Goal: Navigation & Orientation: Find specific page/section

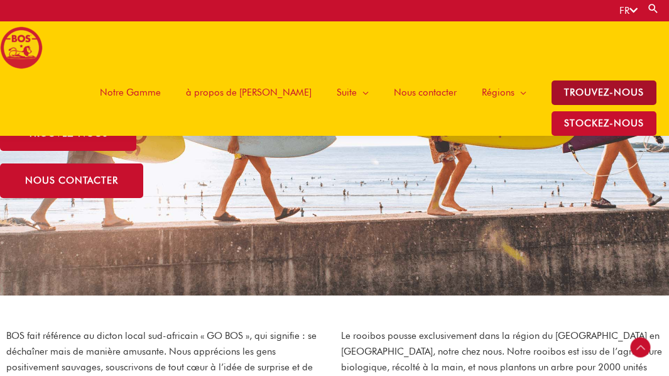
scroll to position [193, 0]
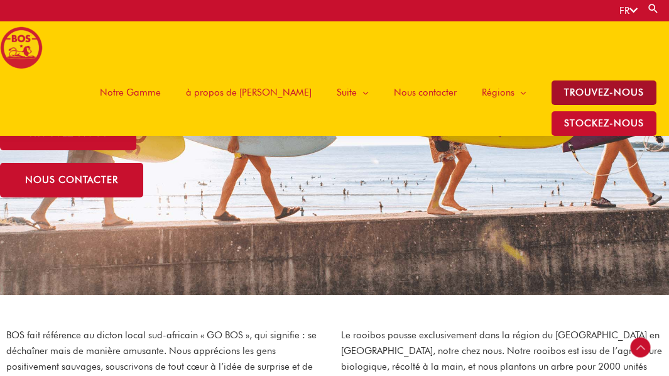
click at [552, 94] on span "TROUVEZ-NOUS" at bounding box center [604, 92] width 105 height 25
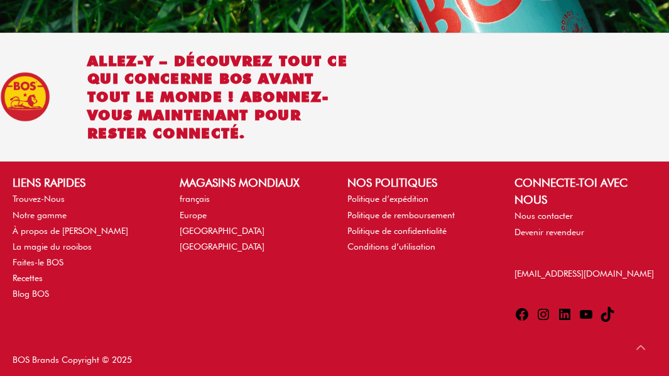
scroll to position [1152, 0]
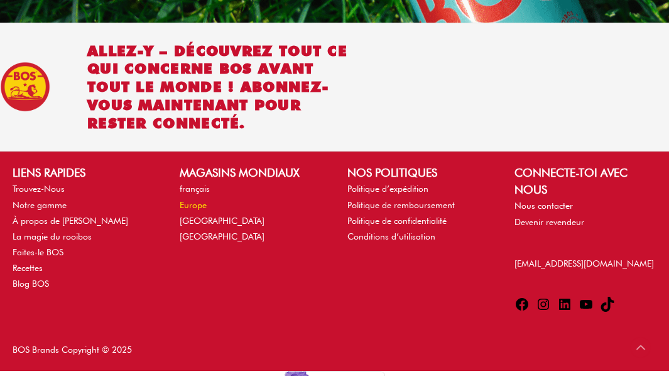
click at [193, 200] on link "Europe" at bounding box center [193, 205] width 27 height 10
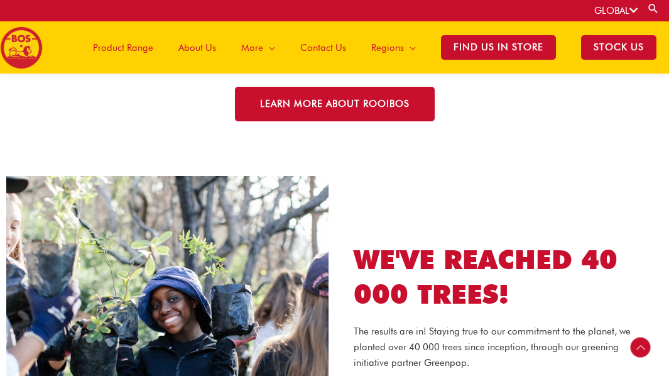
scroll to position [1626, 0]
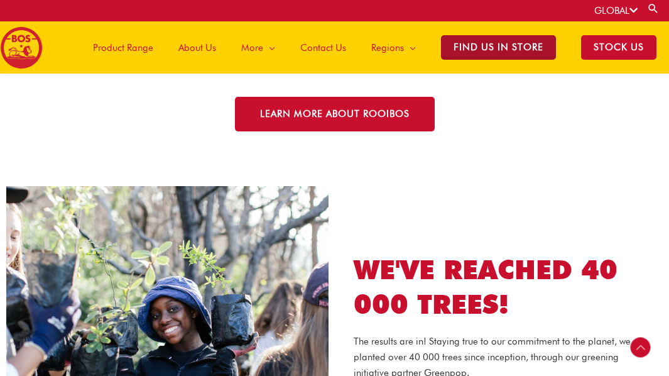
click at [506, 50] on span "Find Us in Store" at bounding box center [498, 47] width 115 height 25
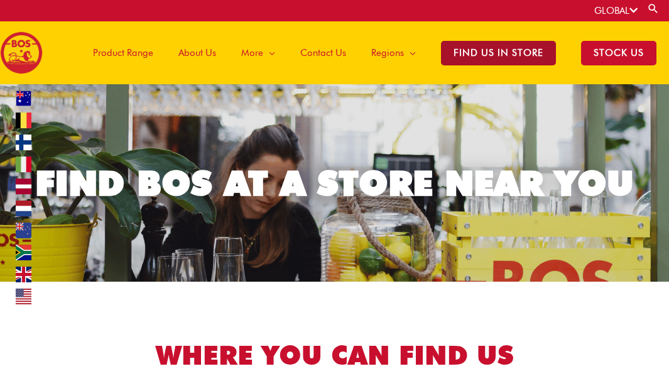
scroll to position [2, 0]
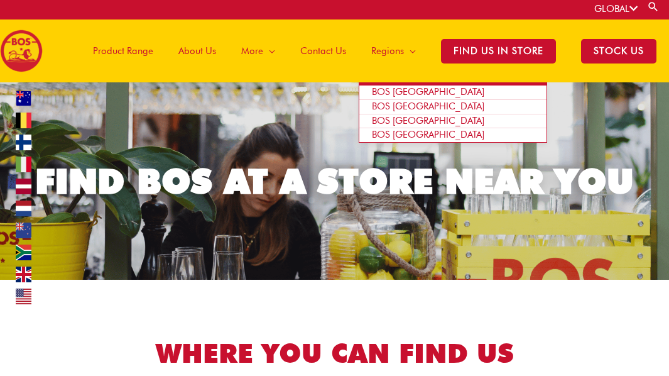
click at [402, 133] on span "BOS [GEOGRAPHIC_DATA]" at bounding box center [428, 134] width 112 height 11
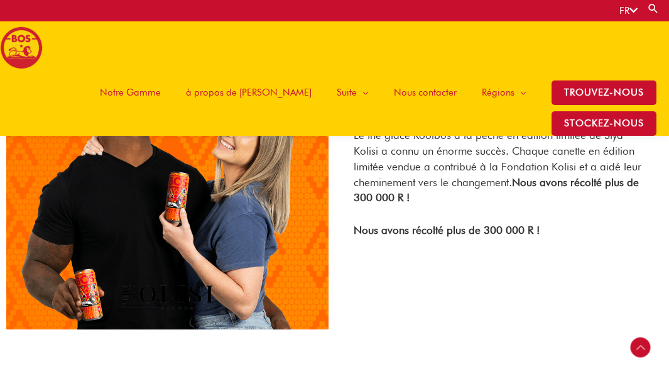
scroll to position [1721, 0]
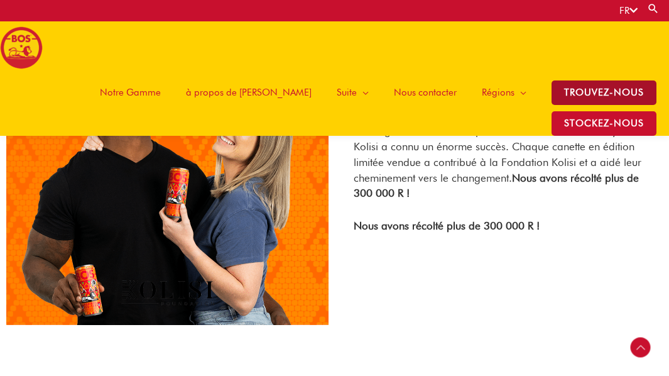
click at [552, 86] on span "TROUVEZ-NOUS" at bounding box center [604, 92] width 105 height 25
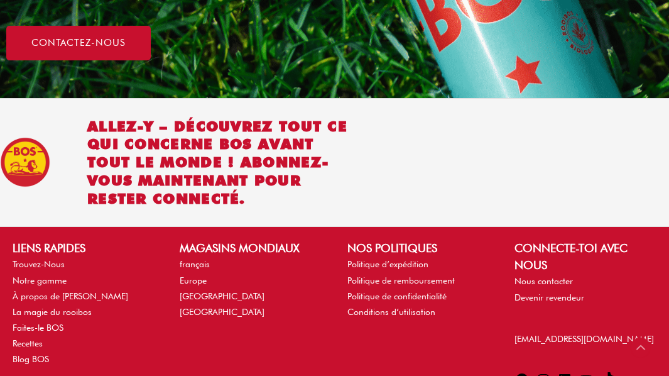
scroll to position [1087, 0]
